Goal: Navigation & Orientation: Find specific page/section

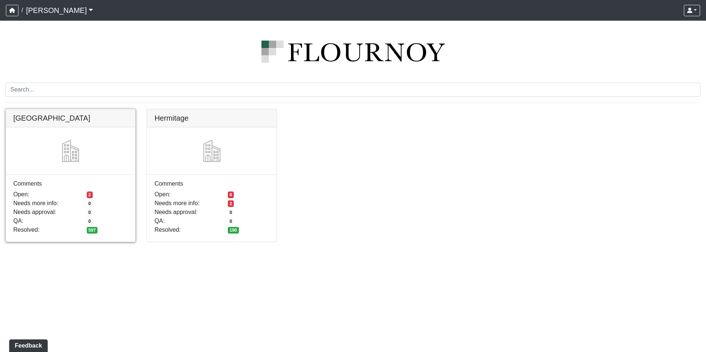
click at [90, 109] on link at bounding box center [70, 109] width 129 height 0
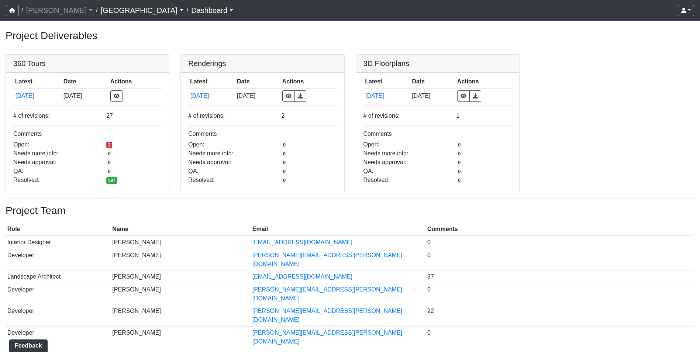
click at [100, 11] on link "[GEOGRAPHIC_DATA]" at bounding box center [141, 10] width 83 height 15
click at [55, 13] on link "[PERSON_NAME]" at bounding box center [59, 10] width 67 height 15
click at [51, 24] on strong "[PERSON_NAME]" at bounding box center [59, 27] width 49 height 6
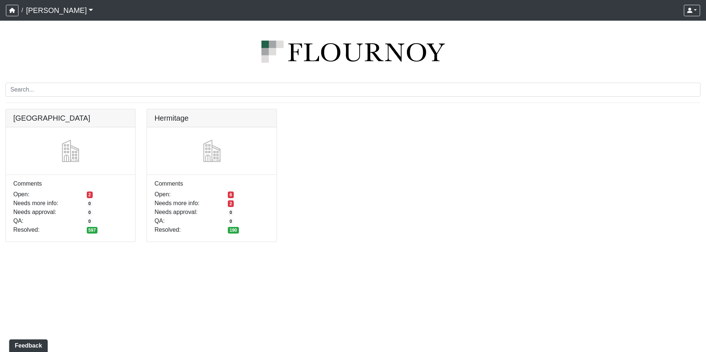
click at [329, 158] on div "Cool Springs Comments Open: 2 Needs more info: 0 Needs approval: 0 QA: 0 Resolv…" at bounding box center [353, 180] width 706 height 142
click at [69, 109] on link at bounding box center [70, 109] width 129 height 0
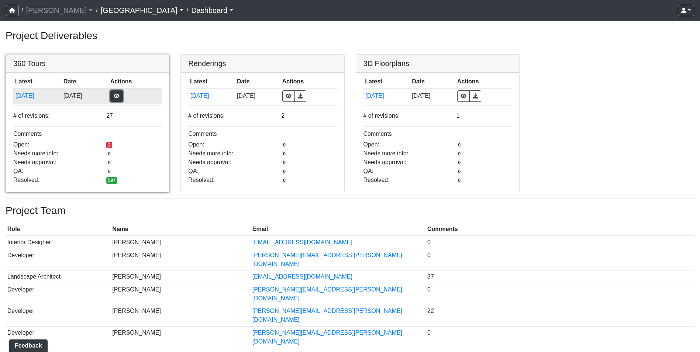
click at [123, 95] on button "button" at bounding box center [116, 95] width 13 height 11
click at [47, 55] on link at bounding box center [87, 55] width 163 height 0
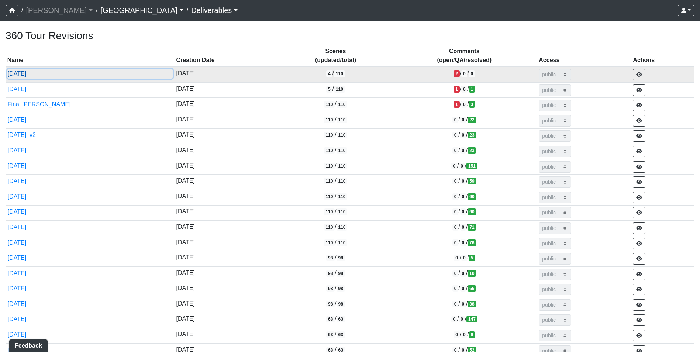
click at [25, 75] on button "8/28/2025" at bounding box center [89, 74] width 165 height 10
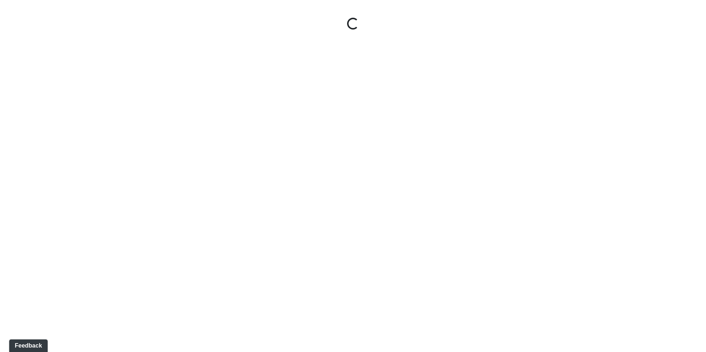
select select "gontoaMErPAtzSBVXh4ptW"
select select "h3ebyGk32eUmSzz99H473o"
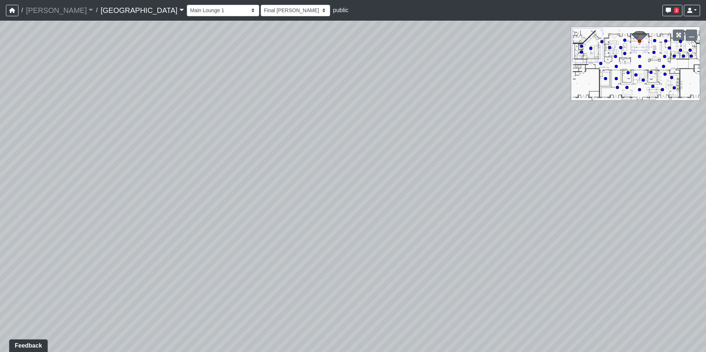
click at [100, 8] on link "[GEOGRAPHIC_DATA]" at bounding box center [141, 10] width 83 height 15
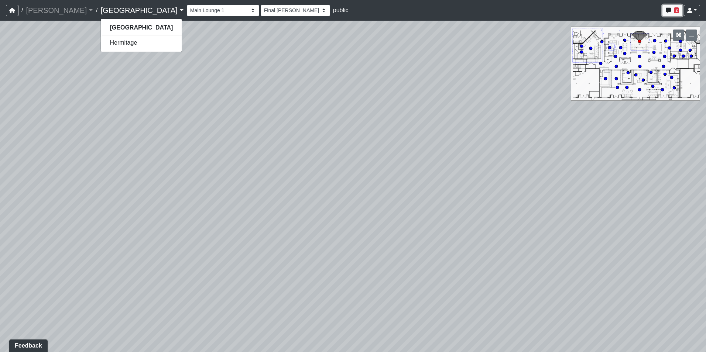
click at [677, 10] on span "2" at bounding box center [676, 10] width 5 height 6
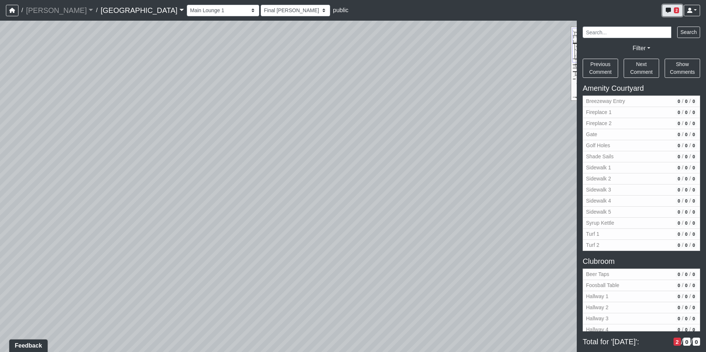
click at [677, 10] on span "2" at bounding box center [676, 10] width 5 height 6
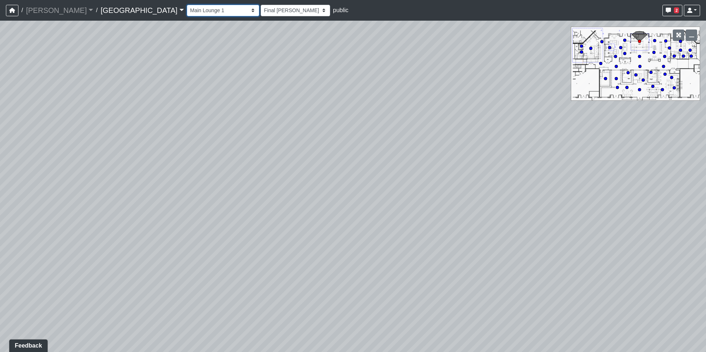
click at [187, 10] on select "Breezeway Entry Fireplace 1 Fireplace 2 Gate Golf Holes Shade Sails Sidewalk 1 …" at bounding box center [223, 10] width 72 height 11
click at [100, 11] on link "[GEOGRAPHIC_DATA]" at bounding box center [141, 10] width 83 height 15
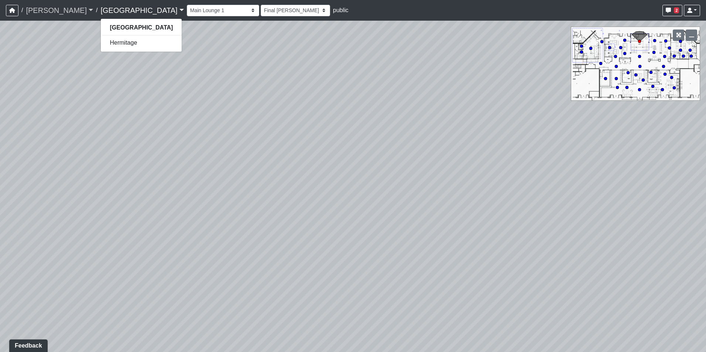
click at [59, 11] on link "[PERSON_NAME]" at bounding box center [59, 10] width 67 height 15
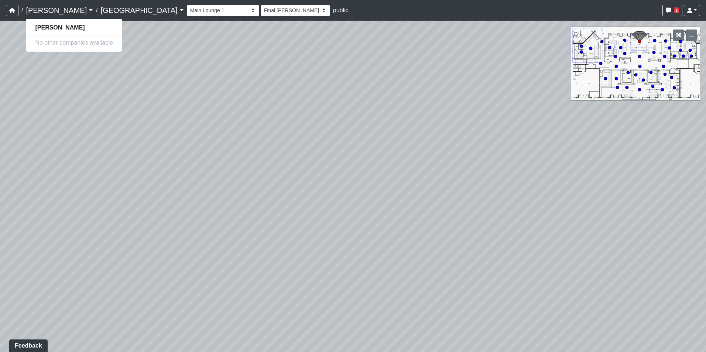
click at [101, 8] on link "[GEOGRAPHIC_DATA]" at bounding box center [141, 10] width 83 height 15
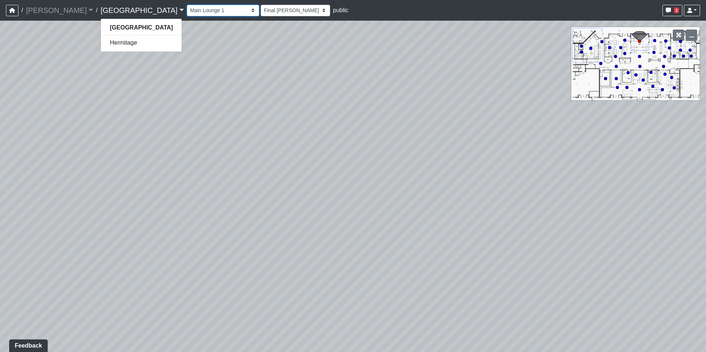
click at [187, 12] on select "Breezeway Entry Fireplace 1 Fireplace 2 Gate Golf Holes Shade Sails Sidewalk 1 …" at bounding box center [223, 10] width 72 height 11
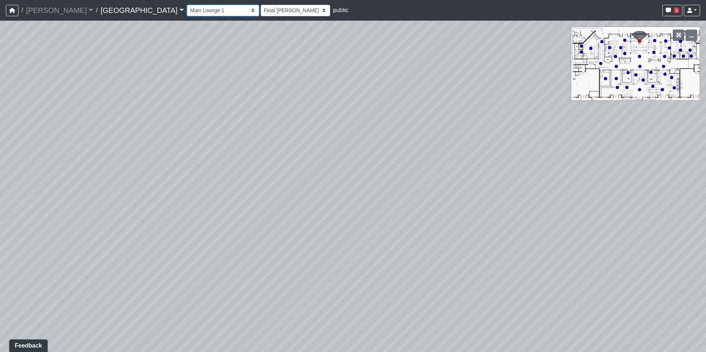
click at [187, 12] on select "Breezeway Entry Fireplace 1 Fireplace 2 Gate Golf Holes Shade Sails Sidewalk 1 …" at bounding box center [223, 10] width 72 height 11
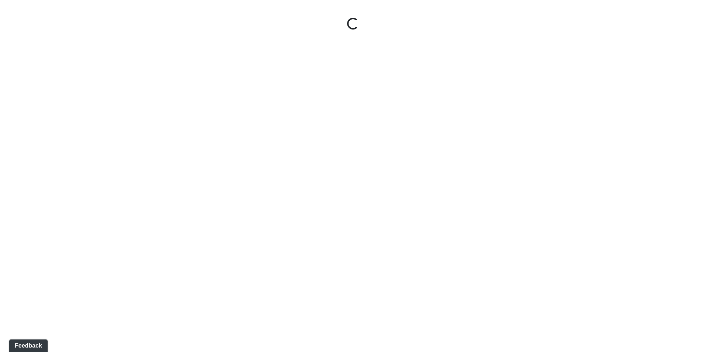
select select "gontoaMErPAtzSBVXh4ptW"
select select "h3ebyGk32eUmSzz99H473o"
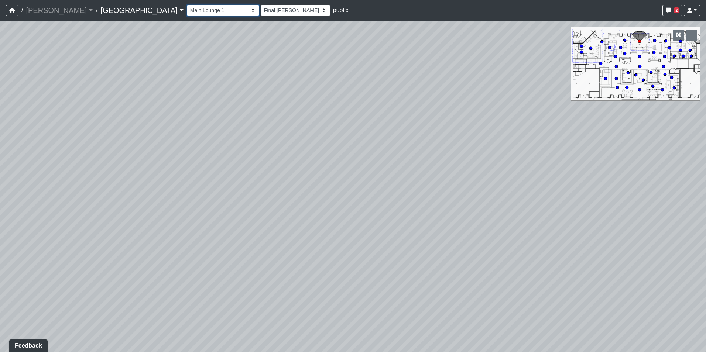
click at [187, 9] on select "Breezeway Entry Fireplace 1 Fireplace 2 Gate Golf Holes Shade Sails Sidewalk 1 …" at bounding box center [223, 10] width 72 height 11
click at [187, 5] on select "Breezeway Entry Fireplace 1 Fireplace 2 Gate Golf Holes Shade Sails Sidewalk 1 …" at bounding box center [223, 10] width 72 height 11
select select "1EkN4SGe4mfNQTiDqVPHbG"
select select "h3ebyGk32eUmSzz99H473o"
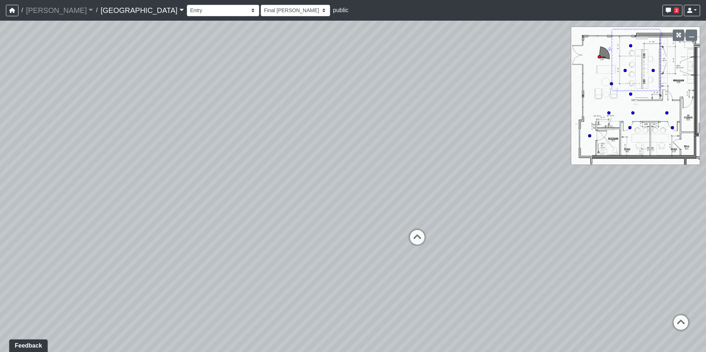
drag, startPoint x: 226, startPoint y: 189, endPoint x: 558, endPoint y: 139, distance: 335.8
click at [571, 135] on div "Loading... Pool Courtyard Entry 1 Loading... Main Lounge 2 Loading... Pool Cour…" at bounding box center [353, 187] width 706 height 332
drag, startPoint x: 296, startPoint y: 166, endPoint x: 508, endPoint y: 165, distance: 211.2
click at [510, 160] on div "Loading... Pool Courtyard Entry 1 Loading... Main Lounge 2 Loading... Pool Cour…" at bounding box center [353, 187] width 706 height 332
click at [196, 215] on div "Loading... Pool Courtyard Entry 1 Loading... Main Lounge 2 Loading... Pool Cour…" at bounding box center [353, 187] width 706 height 332
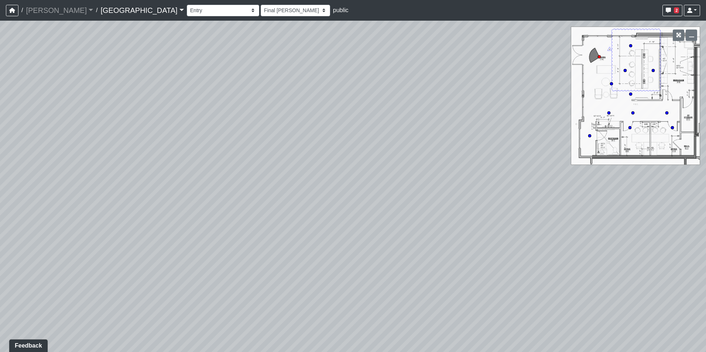
drag, startPoint x: 210, startPoint y: 181, endPoint x: 494, endPoint y: 155, distance: 285.5
click at [518, 147] on div "Loading... Pool Courtyard Entry 1 Loading... Main Lounge 2 Loading... Pool Cour…" at bounding box center [353, 187] width 706 height 332
click at [323, 151] on div "Loading... Pool Courtyard Entry 1 Loading... Main Lounge 2 Loading... Pool Cour…" at bounding box center [353, 187] width 706 height 332
drag, startPoint x: 255, startPoint y: 130, endPoint x: 539, endPoint y: 152, distance: 284.8
click at [567, 146] on div "Loading... Pool Courtyard Entry 1 Loading... Main Lounge 2 Loading... Pool Cour…" at bounding box center [353, 187] width 706 height 332
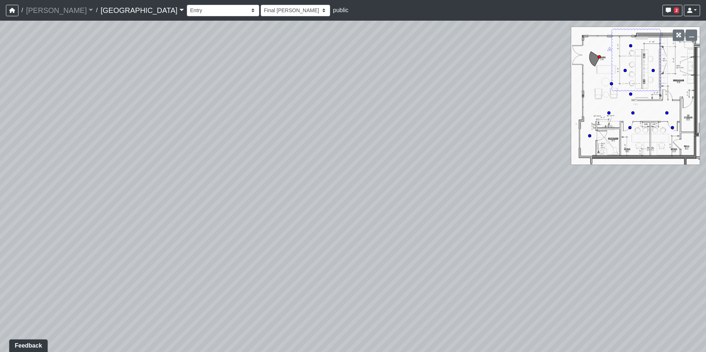
drag, startPoint x: 201, startPoint y: 139, endPoint x: 69, endPoint y: 154, distance: 133.0
click at [70, 154] on div "Loading... Pool Courtyard Entry 1 Loading... Main Lounge 2 Loading... Pool Cour…" at bounding box center [353, 187] width 706 height 332
drag, startPoint x: 415, startPoint y: 152, endPoint x: 177, endPoint y: 136, distance: 238.3
click at [177, 136] on div "Loading... Pool Courtyard Entry 1 Loading... Main Lounge 2 Loading... Pool Cour…" at bounding box center [353, 187] width 706 height 332
click at [179, 136] on div "Loading... Pool Courtyard Entry 1 Loading... Main Lounge 2 Loading... Pool Cour…" at bounding box center [353, 187] width 706 height 332
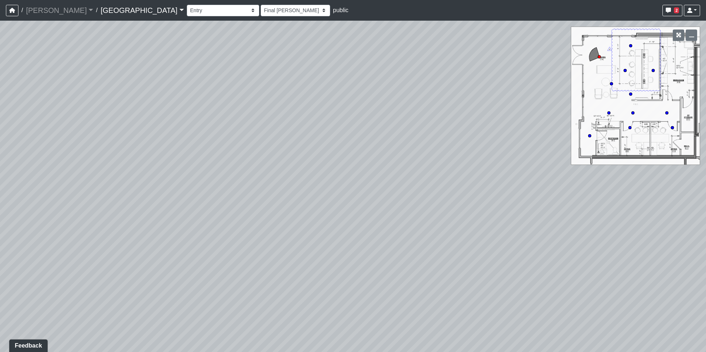
click at [179, 136] on div "Loading... Pool Courtyard Entry 1 Loading... Main Lounge 2 Loading... Pool Cour…" at bounding box center [353, 187] width 706 height 332
click at [270, 136] on div "Loading... Pool Courtyard Entry 1 Loading... Main Lounge 2 Loading... Pool Cour…" at bounding box center [353, 187] width 706 height 332
drag, startPoint x: 232, startPoint y: 136, endPoint x: 314, endPoint y: 168, distance: 88.3
click at [314, 168] on div "Loading... Pool Courtyard Entry 1 Loading... Main Lounge 2 Loading... Pool Cour…" at bounding box center [353, 187] width 706 height 332
click at [277, 163] on div "Loading... Pool Courtyard Entry 1 Loading... Main Lounge 2 Loading... Pool Cour…" at bounding box center [353, 187] width 706 height 332
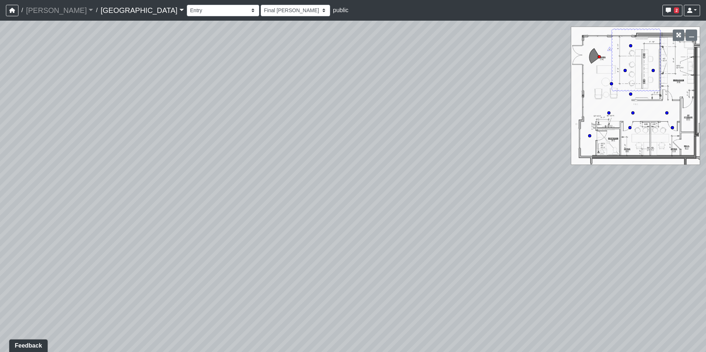
click at [277, 163] on div "Loading... Pool Courtyard Entry 1 Loading... Main Lounge 2 Loading... Pool Cour…" at bounding box center [353, 187] width 706 height 332
drag, startPoint x: 177, startPoint y: 128, endPoint x: 215, endPoint y: 135, distance: 39.0
click at [204, 133] on div "Loading... Pool Courtyard Entry 1 Loading... Main Lounge 2 Loading... Pool Cour…" at bounding box center [353, 187] width 706 height 332
click at [584, 61] on div "Loading... Pool Courtyard Entry 1 Loading... Main Lounge 2 Loading... Pool Cour…" at bounding box center [353, 187] width 706 height 332
click at [578, 59] on div "Loading... Pool Courtyard Entry 1 Loading... Main Lounge 2 Loading... Pool Cour…" at bounding box center [353, 187] width 706 height 332
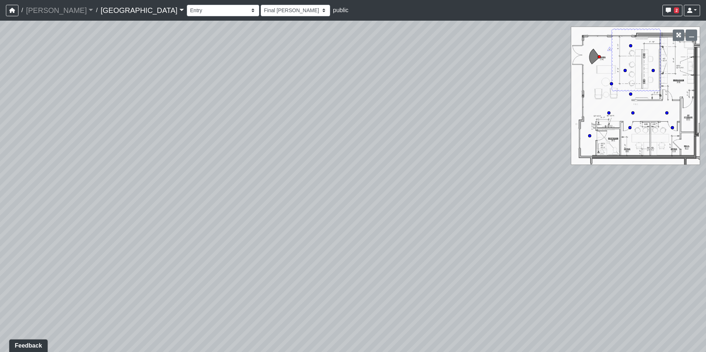
click at [187, 16] on div "Breezeway Entry Fireplace 1 Fireplace 2 Gate Golf Holes Shade Sails Sidewalk 1 …" at bounding box center [443, 10] width 513 height 14
click at [187, 12] on select "Breezeway Entry Fireplace 1 Fireplace 2 Gate Golf Holes Shade Sails Sidewalk 1 …" at bounding box center [223, 10] width 72 height 11
click at [187, 5] on select "Breezeway Entry Fireplace 1 Fireplace 2 Gate Golf Holes Shade Sails Sidewalk 1 …" at bounding box center [223, 10] width 72 height 11
select select "2g74JqUAVunN4W4RDEJZSB"
select select "h3ebyGk32eUmSzz99H473o"
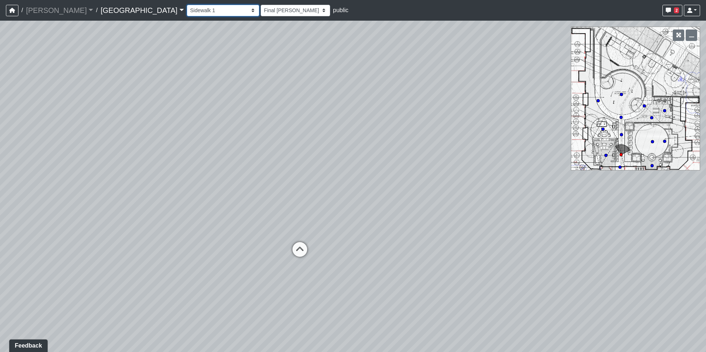
click at [187, 5] on select "Breezeway Entry Fireplace 1 Fireplace 2 Gate Golf Holes Shade Sails Sidewalk 1 …" at bounding box center [223, 10] width 72 height 11
select select "unDwRJ1PByYVLkjSjYVHnb"
select select "h3ebyGk32eUmSzz99H473o"
click at [187, 11] on select "Breezeway Entry Fireplace 1 Fireplace 2 Gate Golf Holes Shade Sails Sidewalk 1 …" at bounding box center [223, 10] width 72 height 11
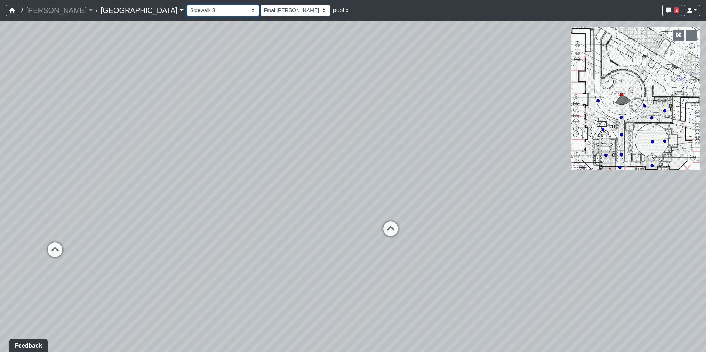
click at [187, 5] on select "Breezeway Entry Fireplace 1 Fireplace 2 Gate Golf Holes Shade Sails Sidewalk 1 …" at bounding box center [223, 10] width 72 height 11
select select "h2Ljgq5k7pVKEairBLeMDA"
select select "h3ebyGk32eUmSzz99H473o"
click at [187, 12] on select "Breezeway Entry Fireplace 1 Fireplace 2 Gate Golf Holes Shade Sails Sidewalk 1 …" at bounding box center [223, 10] width 72 height 11
click at [187, 5] on select "Breezeway Entry Fireplace 1 Fireplace 2 Gate Golf Holes Shade Sails Sidewalk 1 …" at bounding box center [223, 10] width 72 height 11
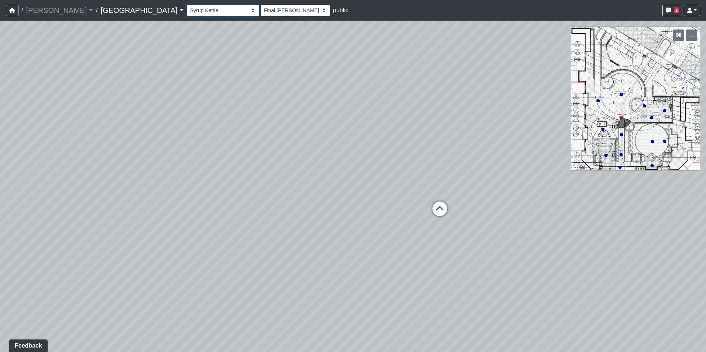
select select "5vHDeLaSYW5qRGDHFrLTMH"
select select "h3ebyGk32eUmSzz99H473o"
click at [187, 9] on select "Breezeway Entry Fireplace 1 Fireplace 2 Gate Golf Holes Shade Sails Sidewalk 1 …" at bounding box center [223, 10] width 72 height 11
click at [187, 5] on select "Breezeway Entry Fireplace 1 Fireplace 2 Gate Golf Holes Shade Sails Sidewalk 1 …" at bounding box center [223, 10] width 72 height 11
select select "2jicNWr27qU7rxn3ZrGhh6"
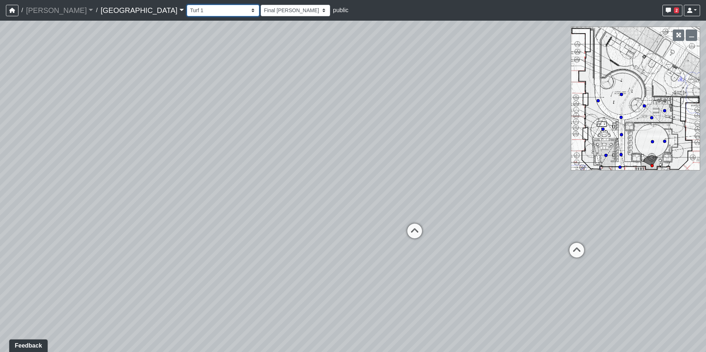
select select "h3ebyGk32eUmSzz99H473o"
click at [187, 13] on select "Breezeway Entry Fireplace 1 Fireplace 2 Gate Golf Holes Shade Sails Sidewalk 1 …" at bounding box center [223, 10] width 72 height 11
select select "bV6mw7sk2yau5djgeHJiat"
click at [187, 5] on select "Breezeway Entry Fireplace 1 Fireplace 2 Gate Golf Holes Shade Sails Sidewalk 1 …" at bounding box center [223, 10] width 72 height 11
select select "h3ebyGk32eUmSzz99H473o"
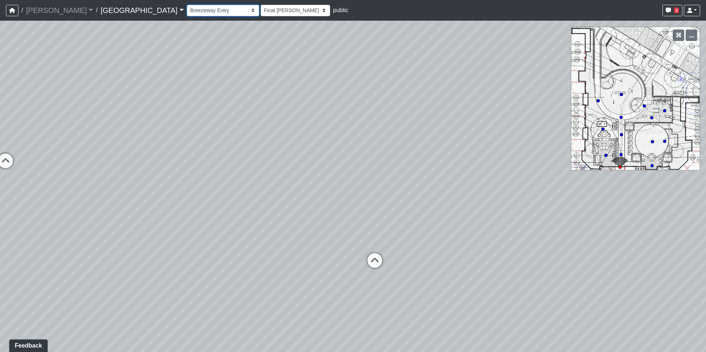
click at [187, 11] on select "Breezeway Entry Fireplace 1 Fireplace 2 Gate Golf Holes Shade Sails Sidewalk 1 …" at bounding box center [223, 10] width 72 height 11
click at [187, 5] on select "Breezeway Entry Fireplace 1 Fireplace 2 Gate Golf Holes Shade Sails Sidewalk 1 …" at bounding box center [223, 10] width 72 height 11
select select "5uJtwLu7MtxUpdbcDPHwr4"
select select "h3ebyGk32eUmSzz99H473o"
click at [166, 27] on div "Loading... Pool Courtyard Entry 1 Loading... Main Lounge 2 Loading... Pool Cour…" at bounding box center [353, 187] width 706 height 332
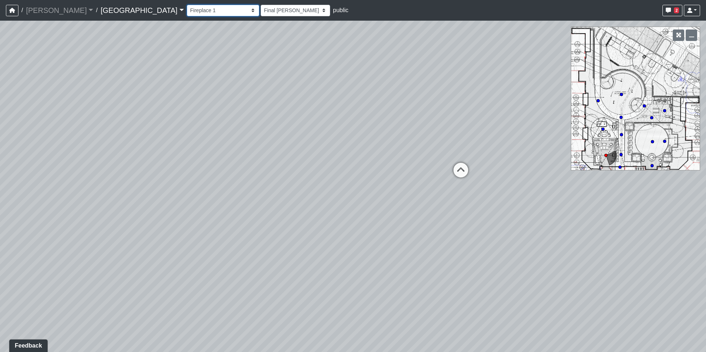
click at [191, 8] on select "Breezeway Entry Fireplace 1 Fireplace 2 Gate Golf Holes Shade Sails Sidewalk 1 …" at bounding box center [223, 10] width 72 height 11
click at [261, 8] on select "[DATE] [DATE] Final [PERSON_NAME] [DATE] [DATE]_v2 [DATE] [DATE] [DATE] [DATE] …" at bounding box center [295, 10] width 69 height 11
click at [187, 11] on select "Breezeway Entry Fireplace 1 Fireplace 2 Gate Golf Holes Shade Sails Sidewalk 1 …" at bounding box center [223, 10] width 72 height 11
click at [187, 5] on select "Breezeway Entry Fireplace 1 Fireplace 2 Gate Golf Holes Shade Sails Sidewalk 1 …" at bounding box center [223, 10] width 72 height 11
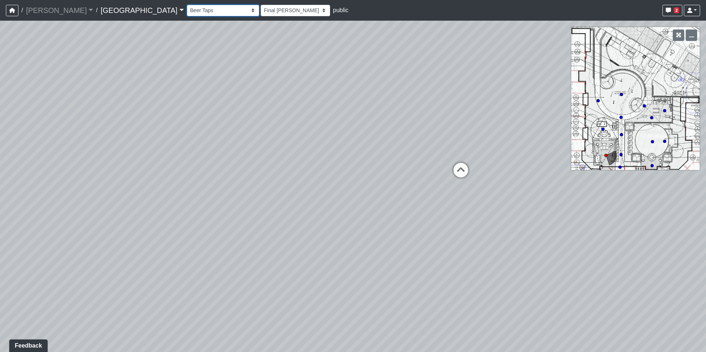
select select "nvS5Qoo4jEJcuhprzpoMAu"
select select "h3ebyGk32eUmSzz99H473o"
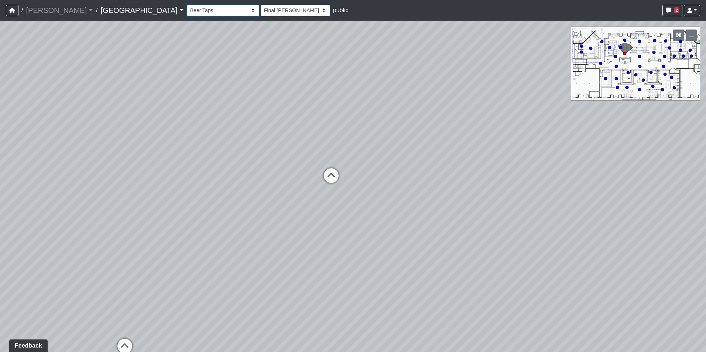
click at [187, 7] on select "Breezeway Entry Fireplace 1 Fireplace 2 Gate Golf Holes Shade Sails Sidewalk 1 …" at bounding box center [223, 10] width 72 height 11
click at [187, 5] on select "Breezeway Entry Fireplace 1 Fireplace 2 Gate Golf Holes Shade Sails Sidewalk 1 …" at bounding box center [223, 10] width 72 height 11
select select "cPz5AA6jdxfLA8T8qokQ2v"
select select "h3ebyGk32eUmSzz99H473o"
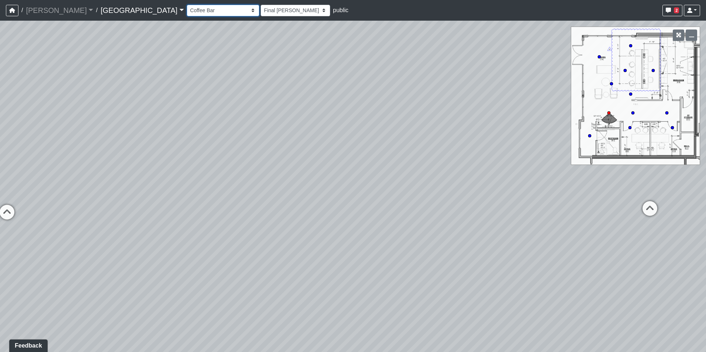
click at [187, 13] on select "Breezeway Entry Fireplace 1 Fireplace 2 Gate Golf Holes Shade Sails Sidewalk 1 …" at bounding box center [223, 10] width 72 height 11
click at [187, 5] on select "Breezeway Entry Fireplace 1 Fireplace 2 Gate Golf Holes Shade Sails Sidewalk 1 …" at bounding box center [223, 10] width 72 height 11
select select "fyNGu9fynwt6xWZagc8qpz"
select select "h3ebyGk32eUmSzz99H473o"
drag, startPoint x: 359, startPoint y: 228, endPoint x: 651, endPoint y: 194, distance: 294.0
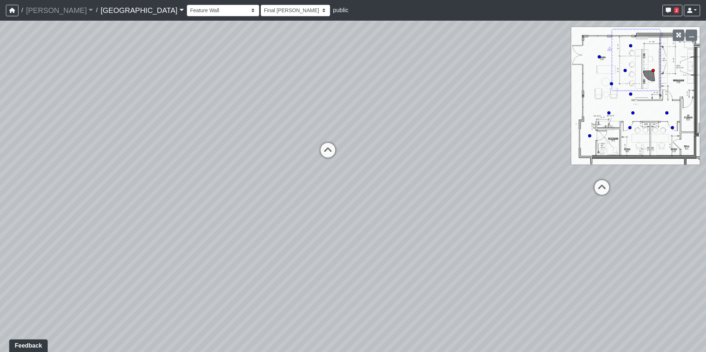
click at [657, 189] on div "Loading... Pool Courtyard Entry 1 Loading... Main Lounge 2 Loading... Pool Cour…" at bounding box center [353, 187] width 706 height 332
drag, startPoint x: 480, startPoint y: 190, endPoint x: 356, endPoint y: 167, distance: 126.6
click at [330, 181] on div "Loading... Pool Courtyard Entry 1 Loading... Main Lounge 2 Loading... Pool Cour…" at bounding box center [353, 187] width 706 height 332
click at [402, 156] on icon at bounding box center [398, 159] width 22 height 22
select select "uKPV7nrhqgg3th27KX7RhN"
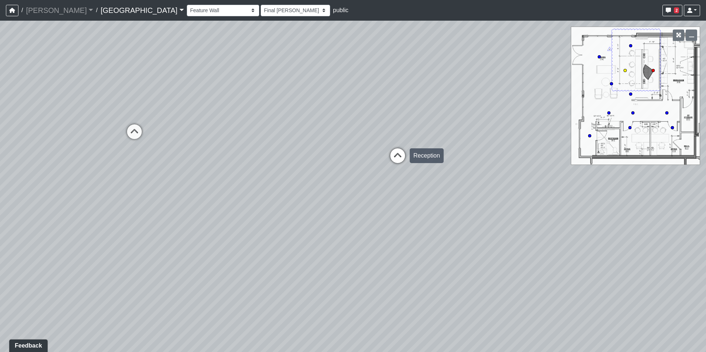
select select "h3ebyGk32eUmSzz99H473o"
click at [432, 167] on div "Loading... Pool Courtyard Entry 1 Loading... Main Lounge 2 Loading... Pool Cour…" at bounding box center [353, 187] width 706 height 332
drag, startPoint x: 414, startPoint y: 164, endPoint x: 333, endPoint y: 160, distance: 80.9
click at [333, 160] on div "Loading... Pool Courtyard Entry 1 Loading... Main Lounge 2 Loading... Pool Cour…" at bounding box center [353, 187] width 706 height 332
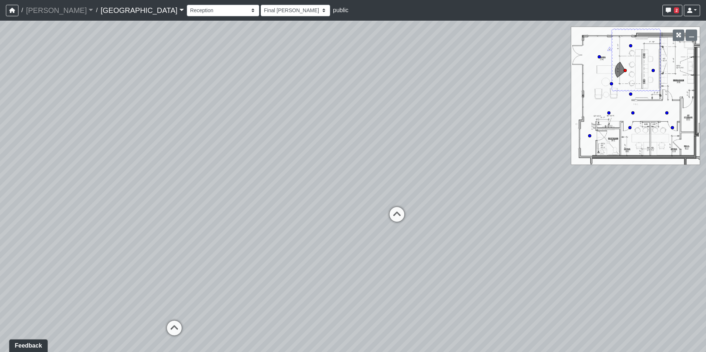
drag, startPoint x: 411, startPoint y: 170, endPoint x: 368, endPoint y: 163, distance: 43.7
click at [368, 163] on div "Loading... Pool Courtyard Entry 1 Loading... Main Lounge 2 Loading... Pool Cour…" at bounding box center [353, 187] width 706 height 332
drag, startPoint x: 340, startPoint y: 162, endPoint x: 425, endPoint y: 168, distance: 84.8
click at [425, 168] on div "Loading... Pool Courtyard Entry 1 Loading... Main Lounge 2 Loading... Pool Cour…" at bounding box center [353, 187] width 706 height 332
drag, startPoint x: 181, startPoint y: 186, endPoint x: 240, endPoint y: 183, distance: 59.1
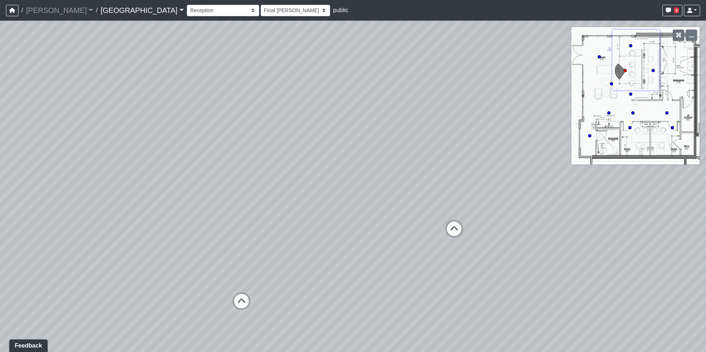
click at [240, 183] on div "Loading... Pool Courtyard Entry 1 Loading... Main Lounge 2 Loading... Pool Cour…" at bounding box center [353, 187] width 706 height 332
click at [10, 136] on icon at bounding box center [7, 139] width 22 height 22
select select "cPz5AA6jdxfLA8T8qokQ2v"
select select "h3ebyGk32eUmSzz99H473o"
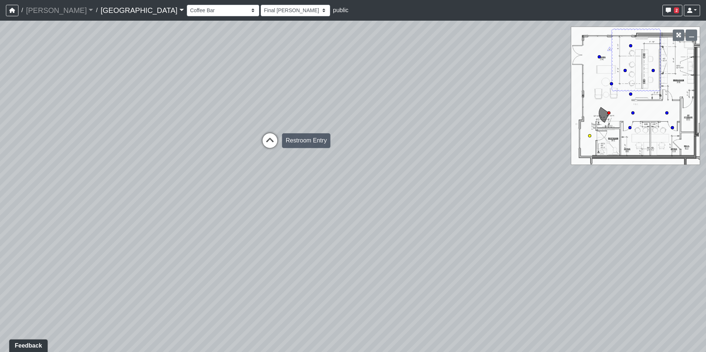
click at [265, 140] on icon at bounding box center [270, 144] width 22 height 22
select select "cotd9VRyjgij5dL3HhPw4n"
select select "h3ebyGk32eUmSzz99H473o"
drag, startPoint x: 479, startPoint y: 232, endPoint x: 365, endPoint y: 224, distance: 114.0
click at [365, 224] on div "Loading... Pool Courtyard Entry 1 Loading... Main Lounge 2 Loading... Pool Cour…" at bounding box center [353, 187] width 706 height 332
